Goal: Task Accomplishment & Management: Manage account settings

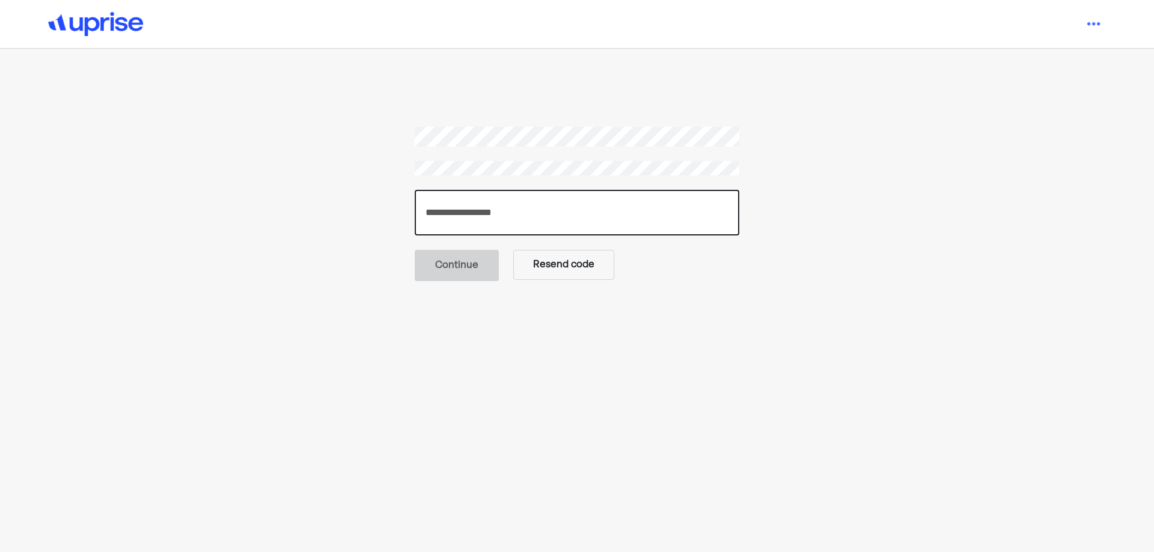
click at [492, 219] on input "number" at bounding box center [577, 213] width 324 height 46
paste input "******"
type input "******"
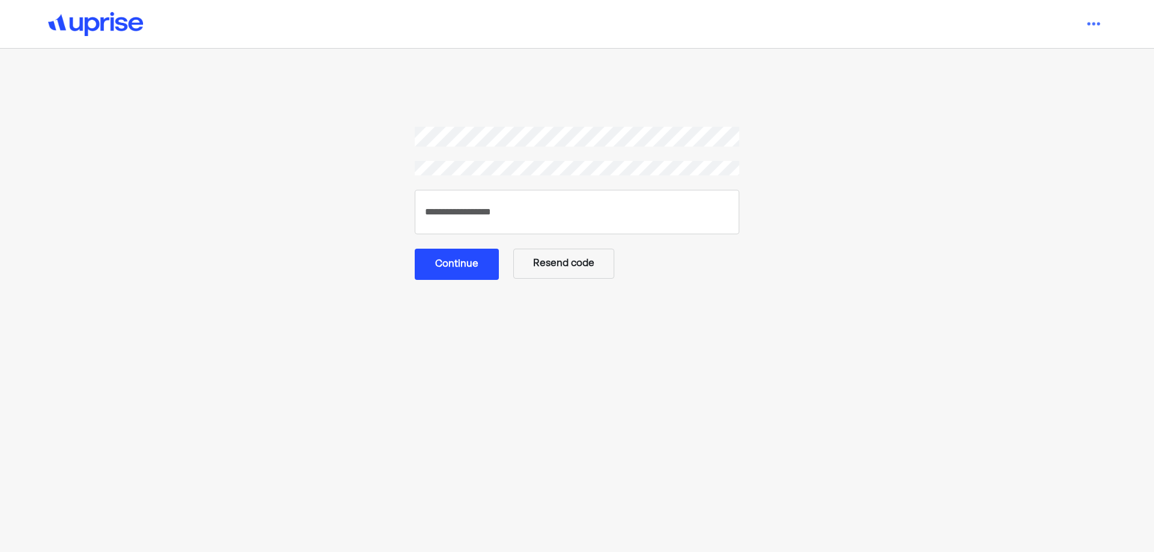
click at [464, 264] on button "Continue" at bounding box center [457, 264] width 84 height 31
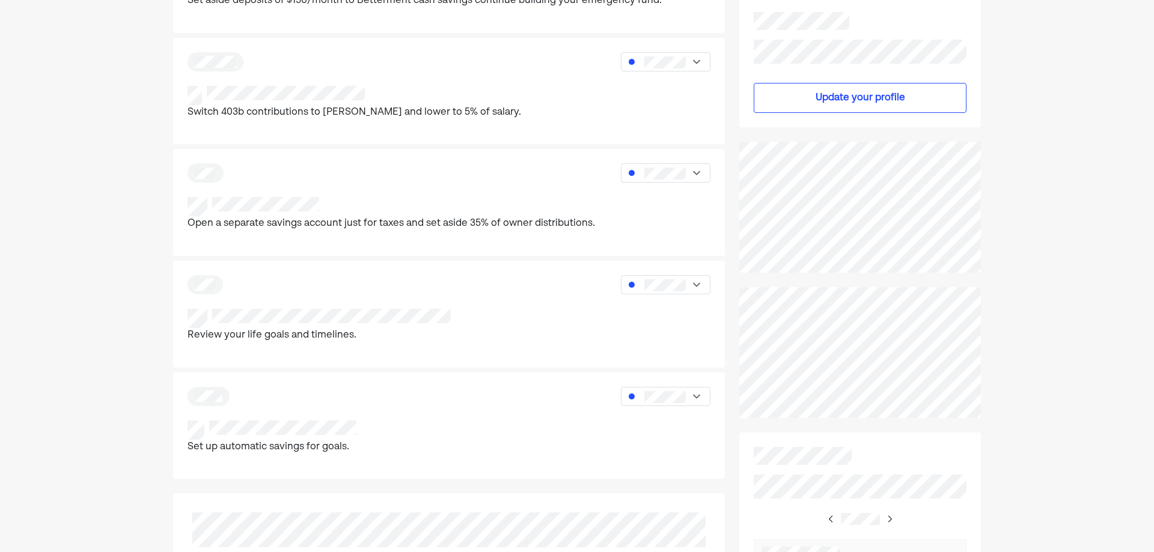
scroll to position [240, 0]
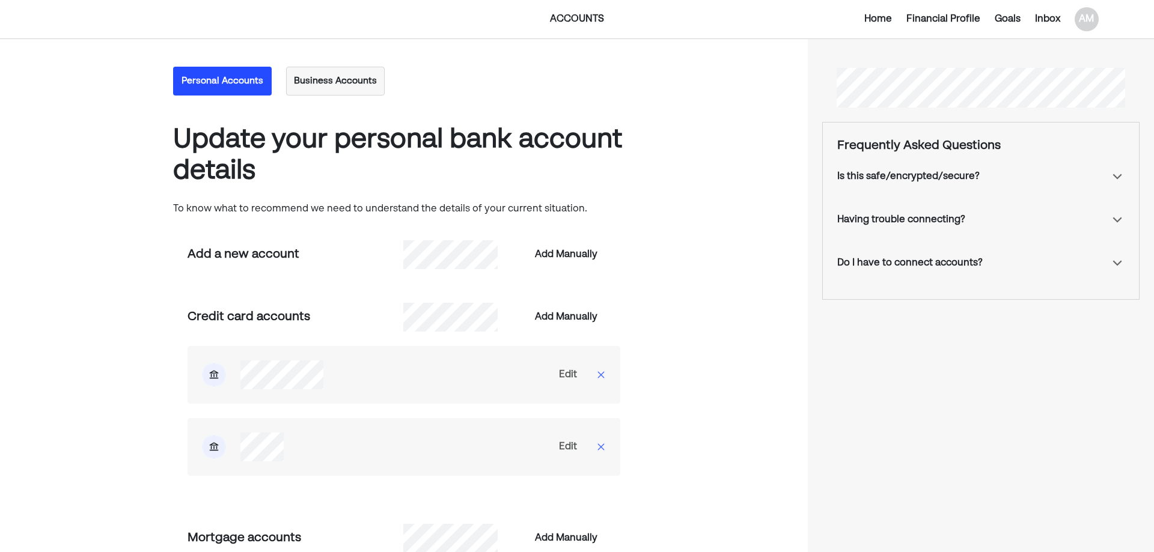
click at [567, 442] on div "Edit" at bounding box center [568, 447] width 18 height 14
select select "*****"
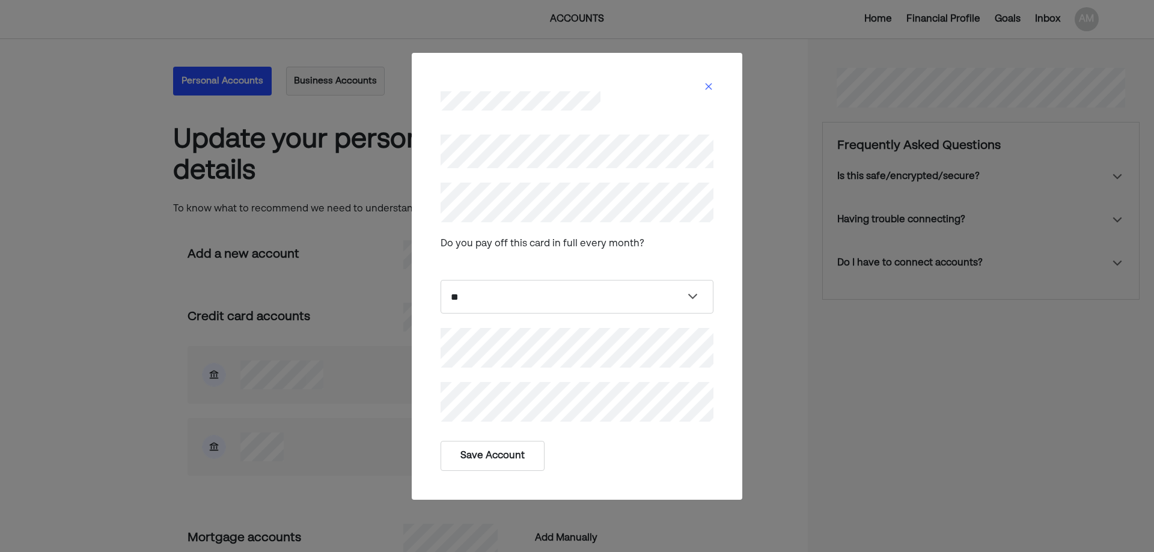
click at [502, 455] on button "Save Account" at bounding box center [492, 456] width 104 height 30
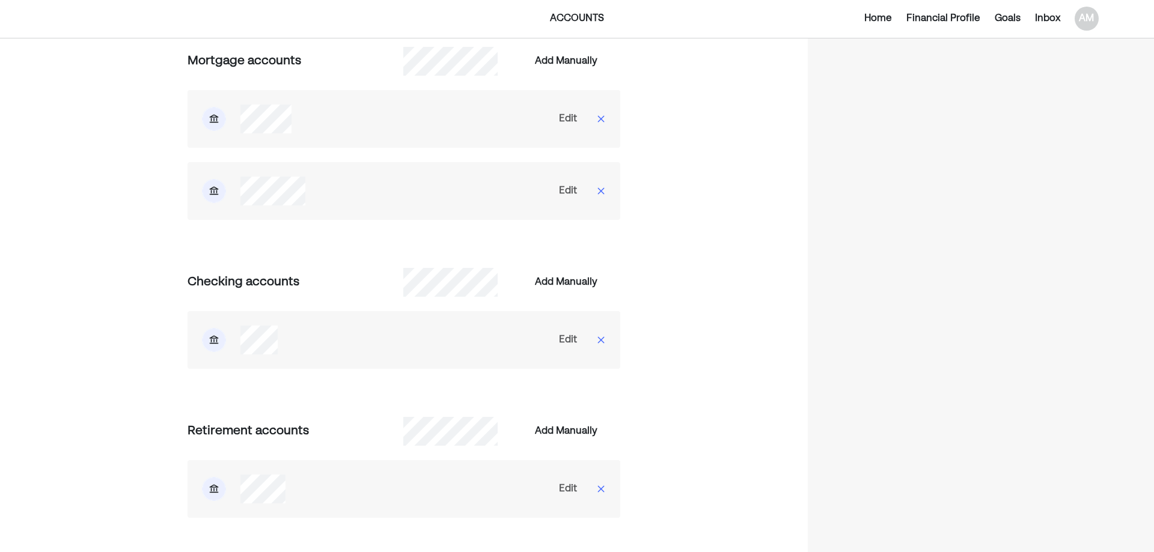
scroll to position [481, 0]
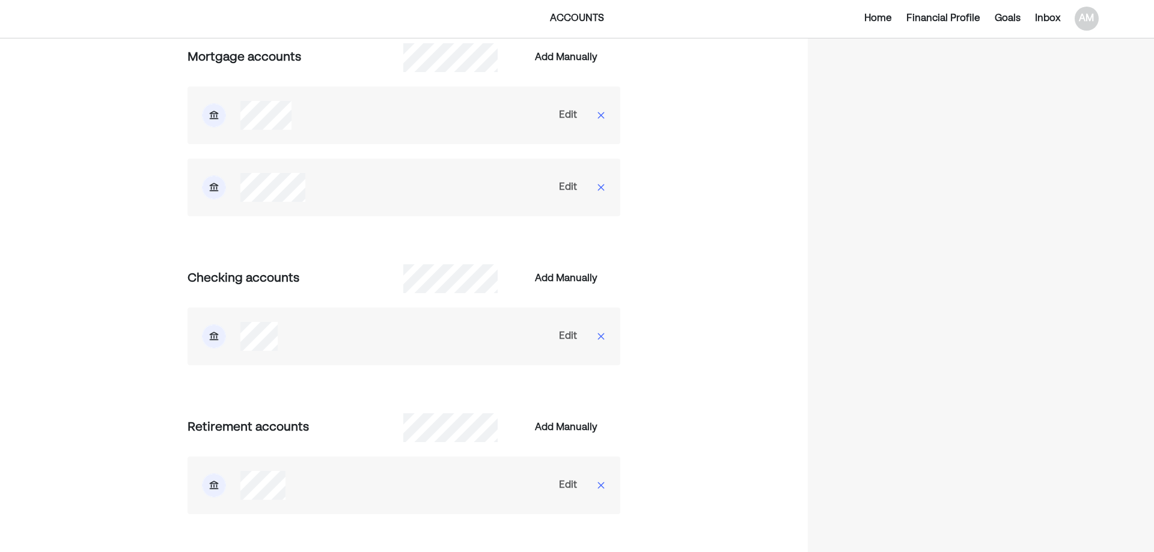
click at [568, 335] on div "Edit" at bounding box center [568, 336] width 18 height 14
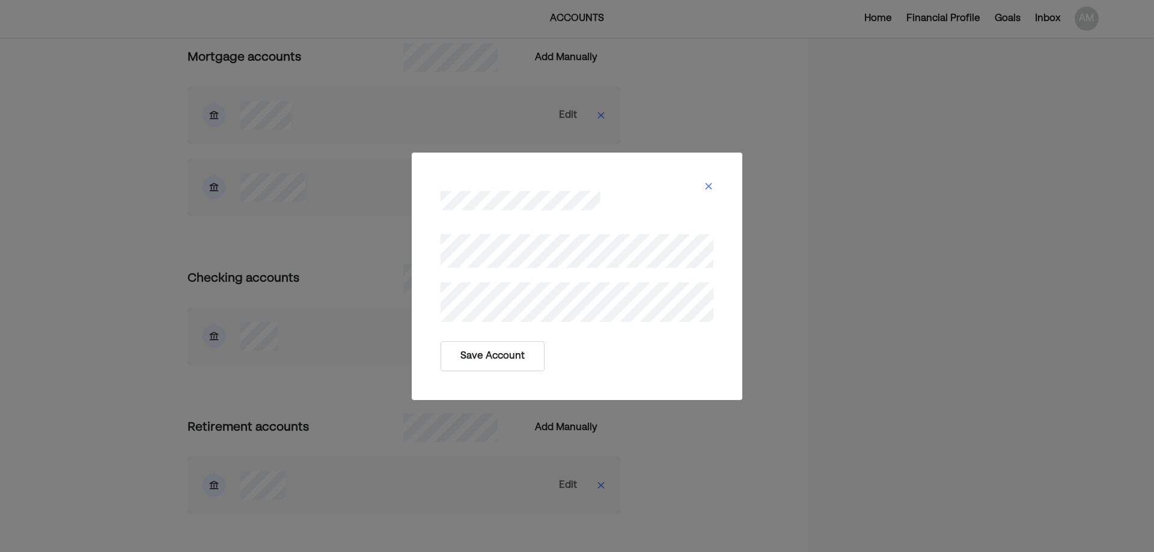
click at [507, 353] on button "Save Account" at bounding box center [492, 356] width 104 height 30
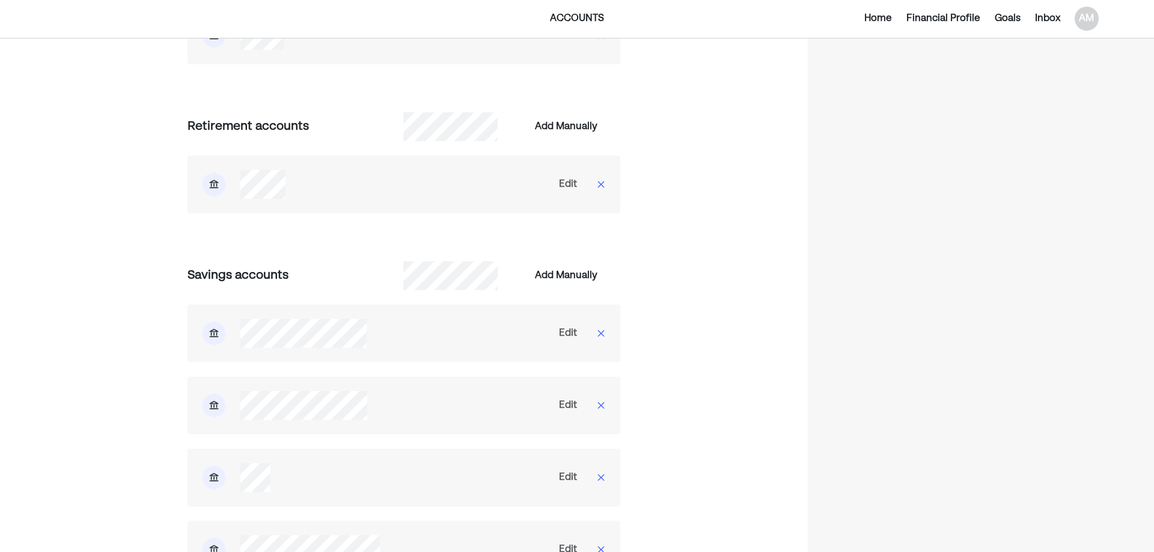
scroll to position [901, 0]
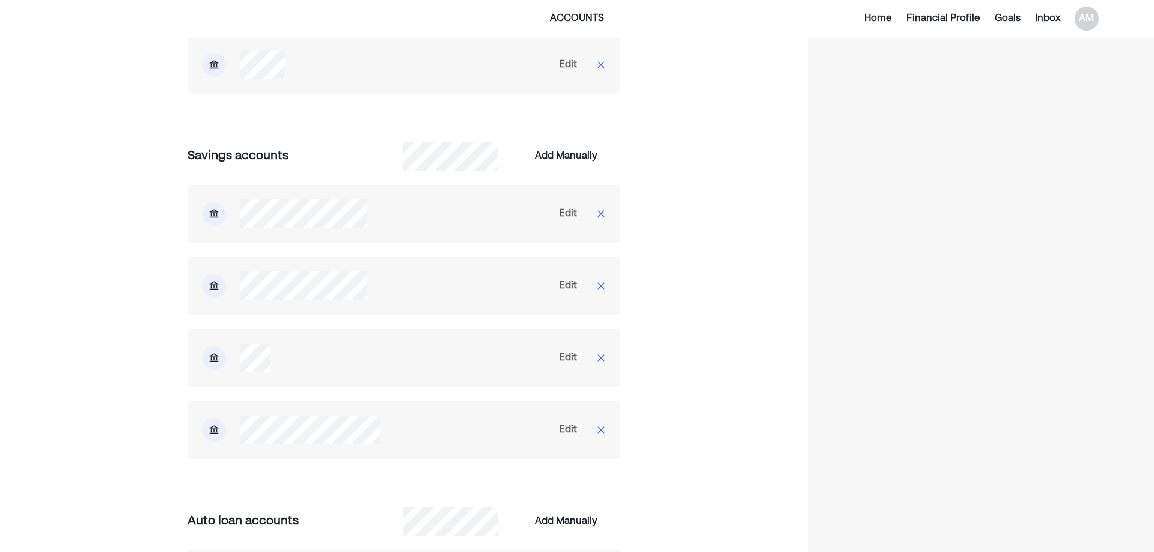
click at [568, 284] on div "Edit" at bounding box center [568, 286] width 18 height 14
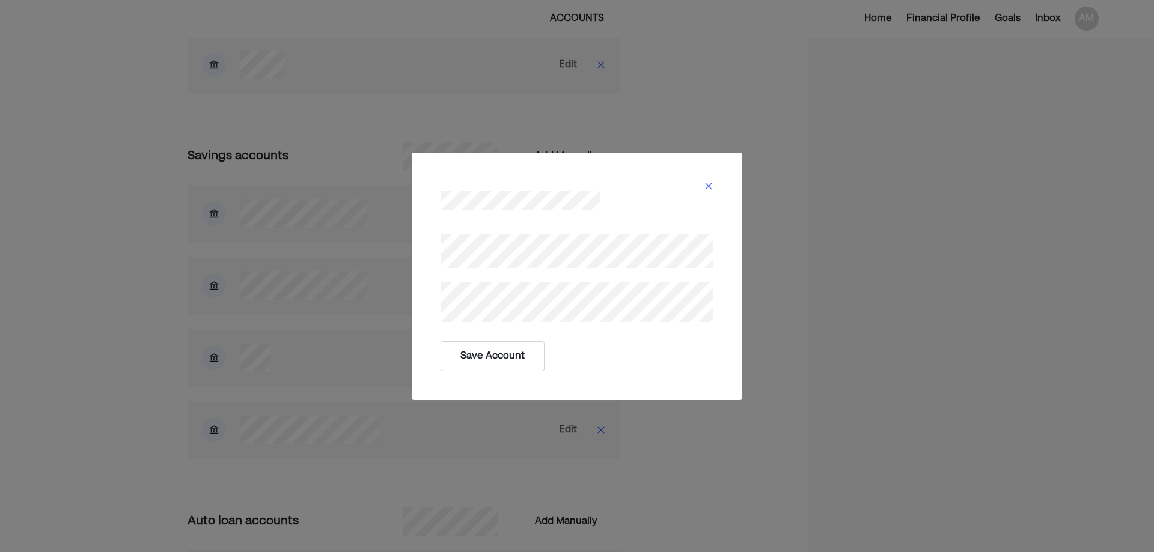
click at [501, 348] on button "Save Account" at bounding box center [492, 356] width 104 height 30
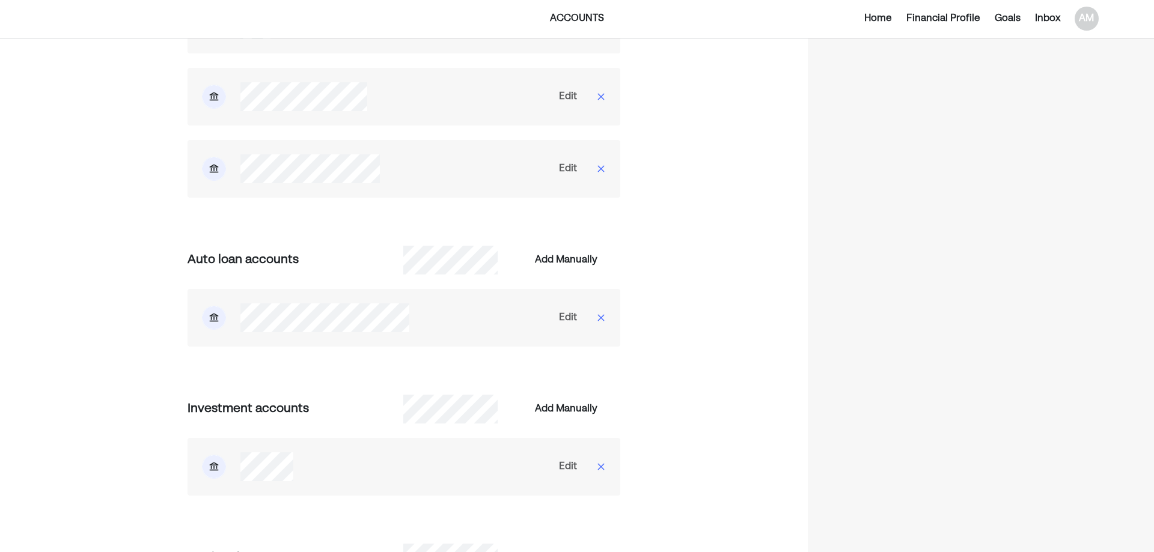
scroll to position [1202, 0]
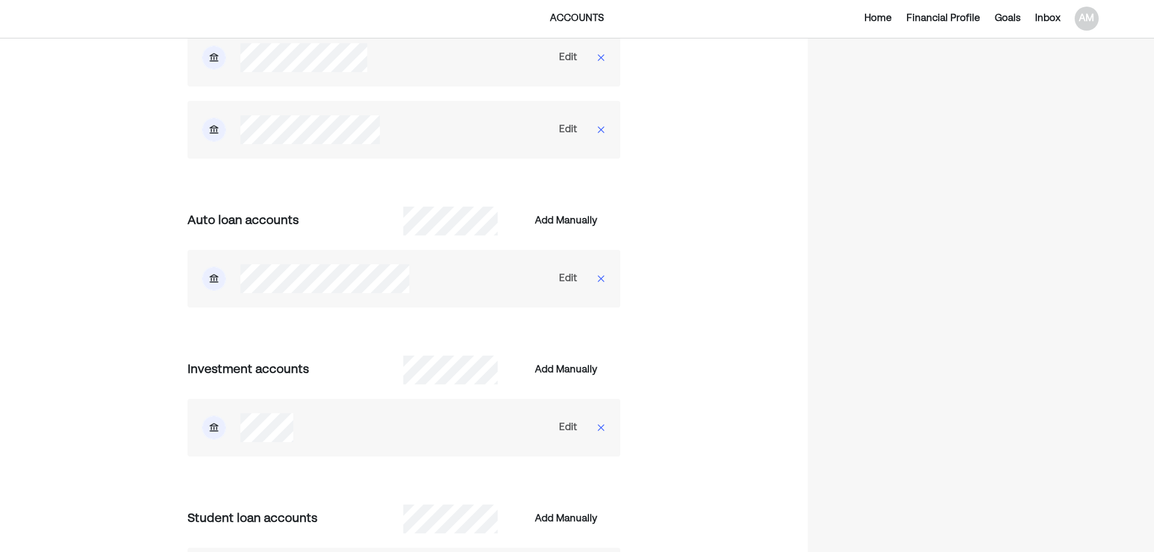
click at [567, 428] on div "Edit" at bounding box center [568, 428] width 18 height 14
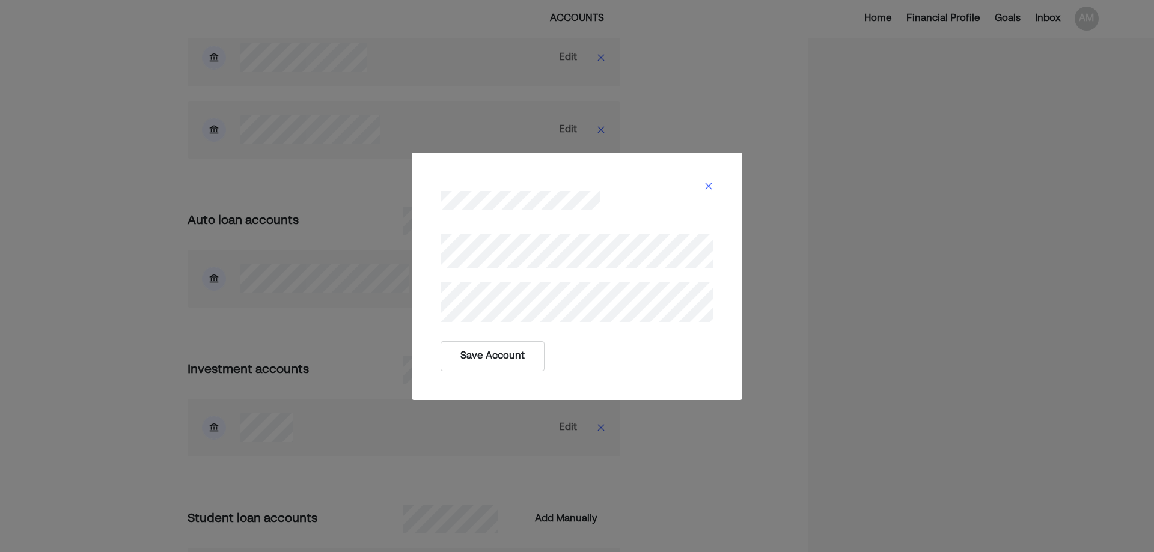
click at [474, 354] on button "Save Account" at bounding box center [492, 356] width 104 height 30
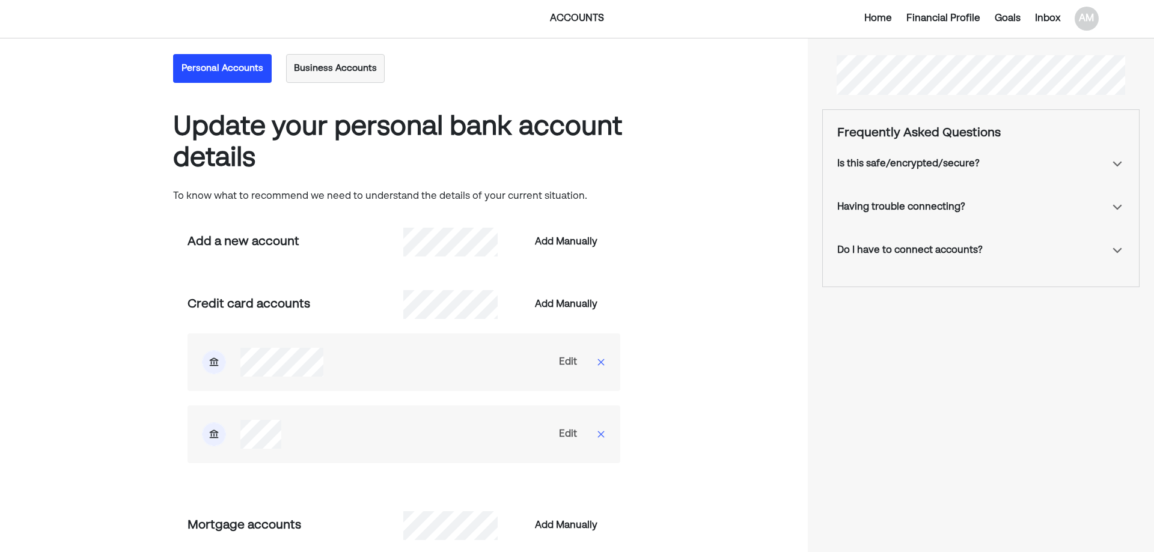
scroll to position [0, 0]
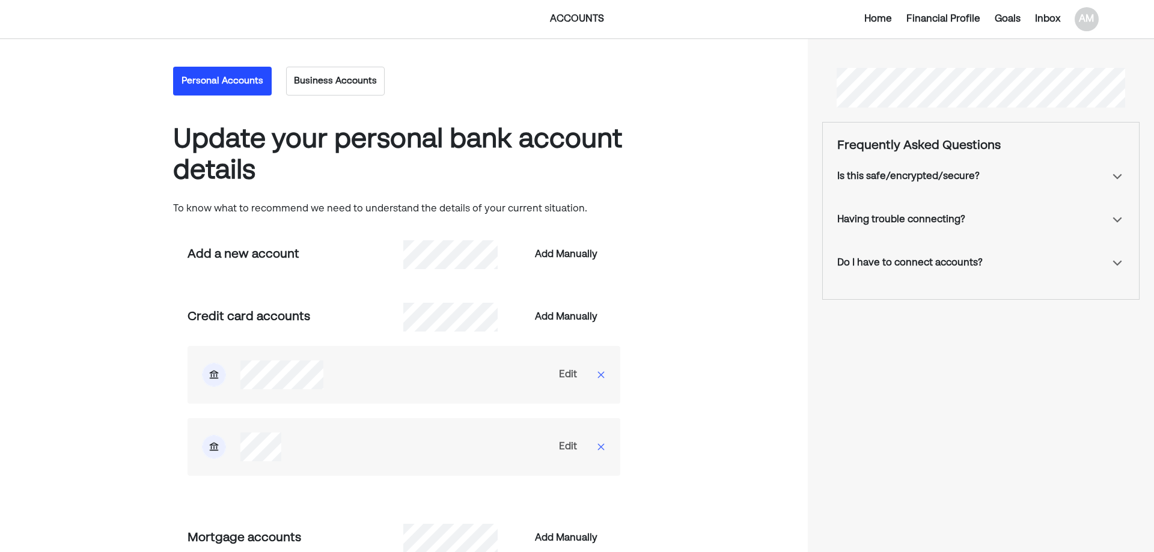
click at [320, 79] on button "Business Accounts" at bounding box center [335, 81] width 99 height 29
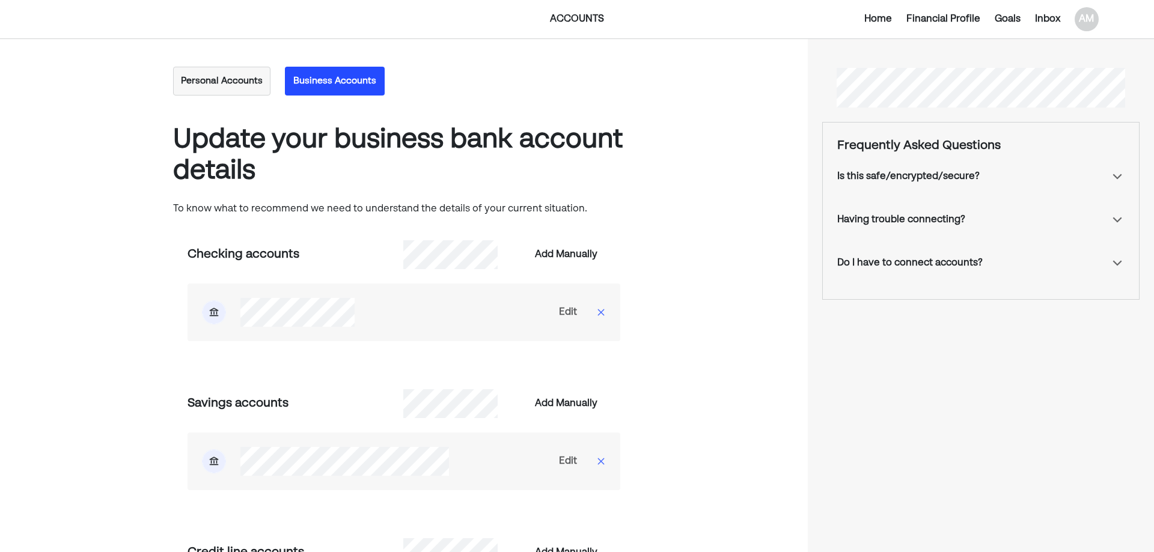
click at [567, 317] on div "Edit" at bounding box center [568, 312] width 18 height 14
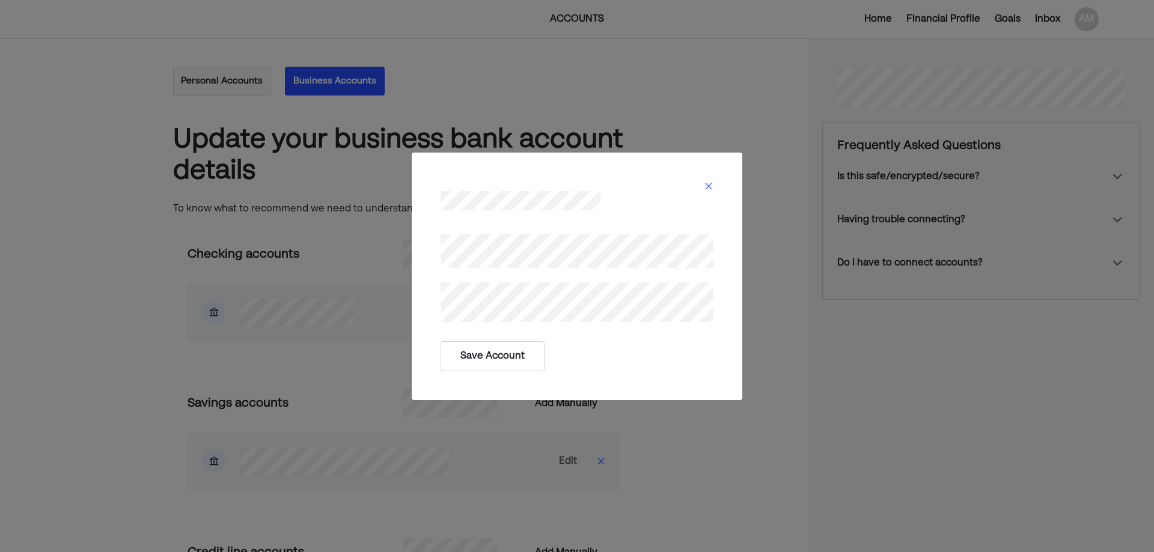
click at [492, 360] on button "Save Account" at bounding box center [492, 356] width 104 height 30
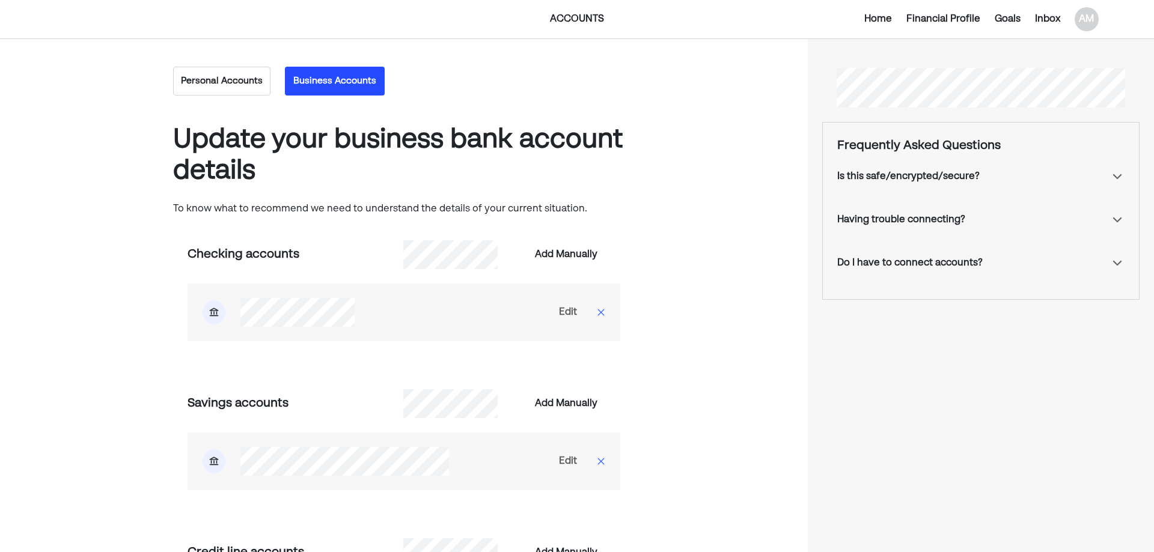
click at [208, 76] on button "Personal Accounts" at bounding box center [221, 81] width 97 height 29
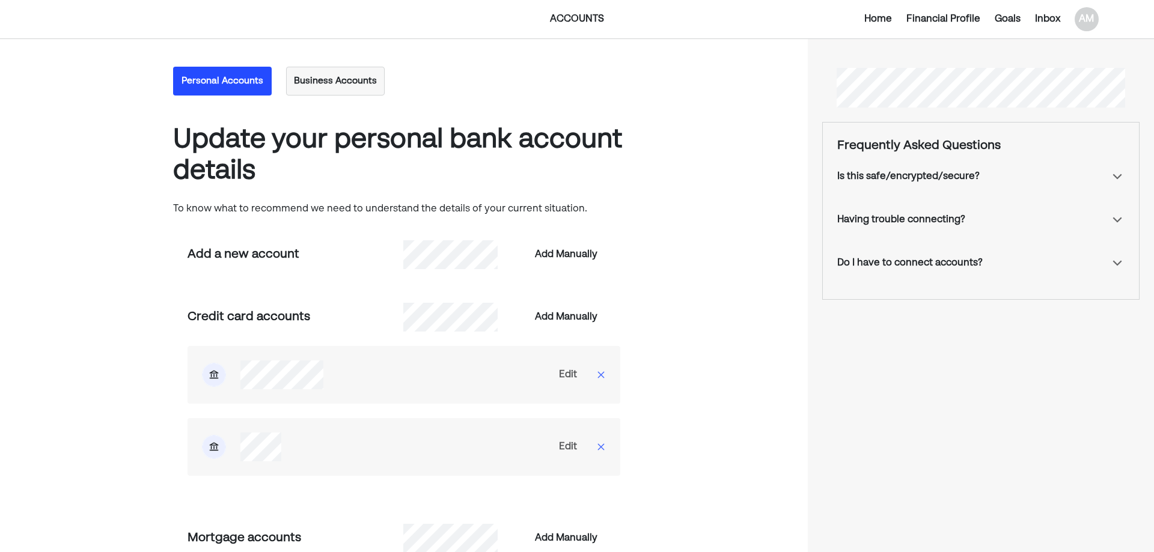
click at [881, 16] on div "Home" at bounding box center [878, 19] width 28 height 14
